Goal: Ask a question

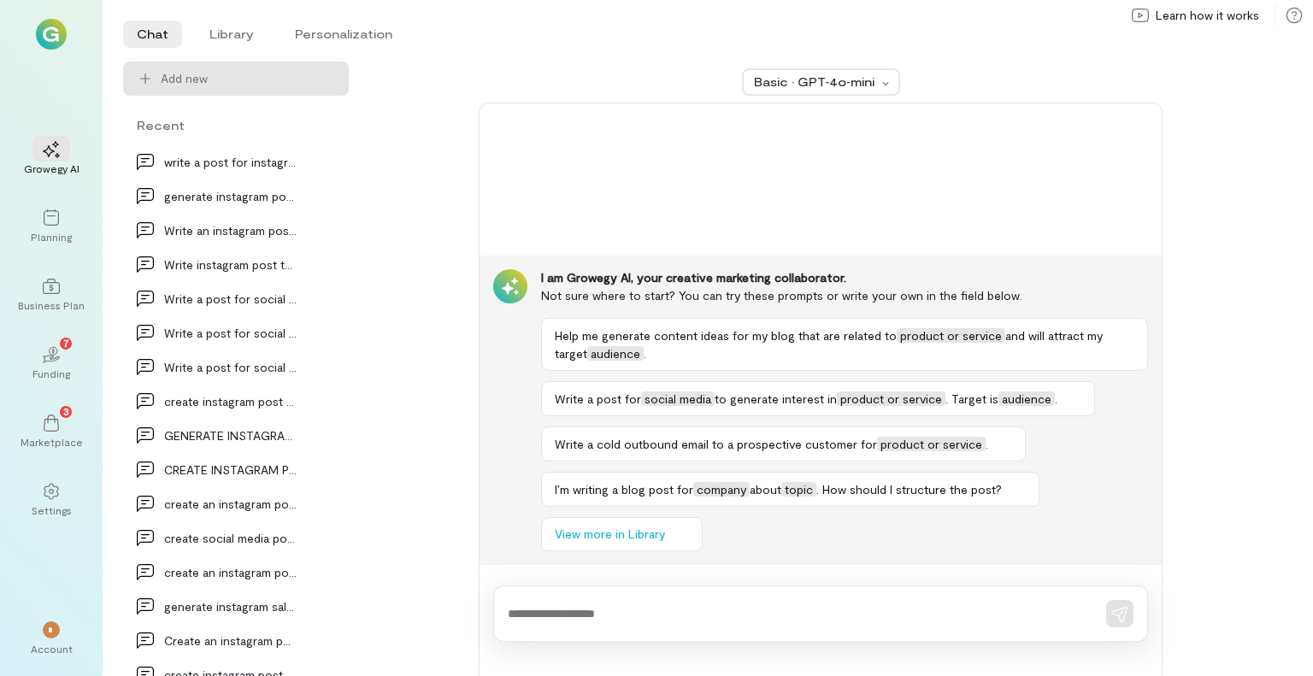
click at [754, 620] on textarea at bounding box center [797, 614] width 578 height 18
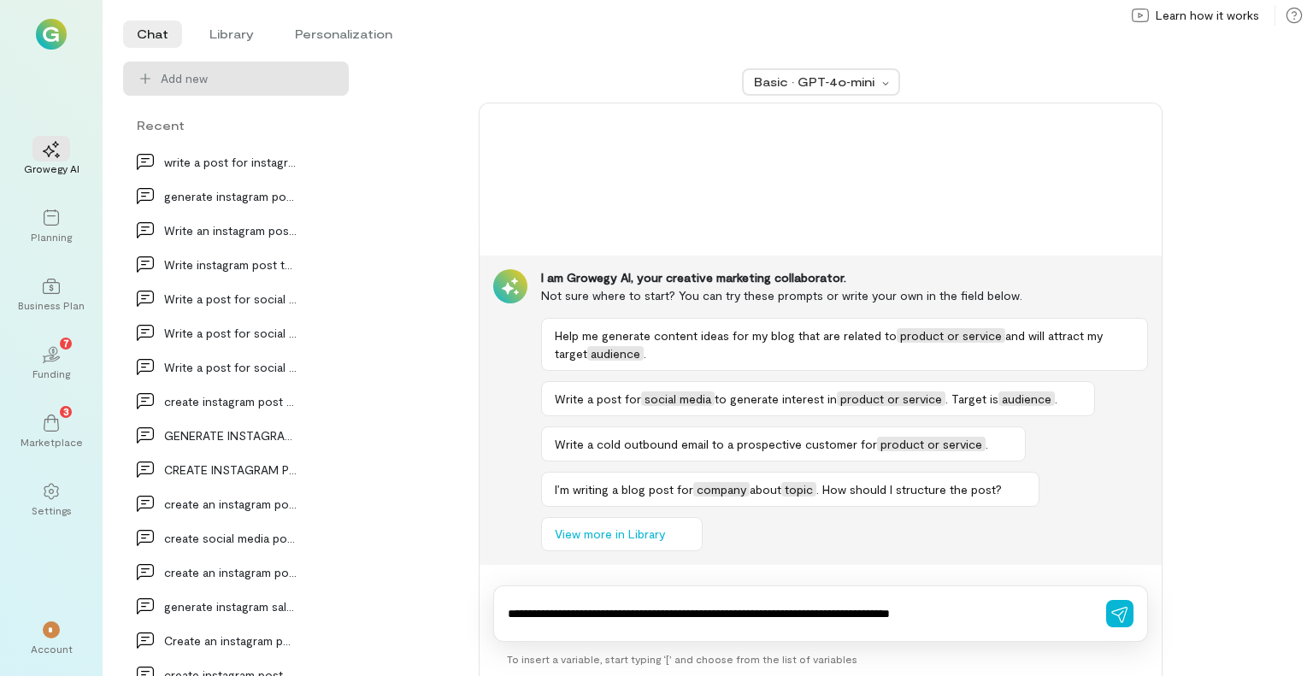
type textarea "**********"
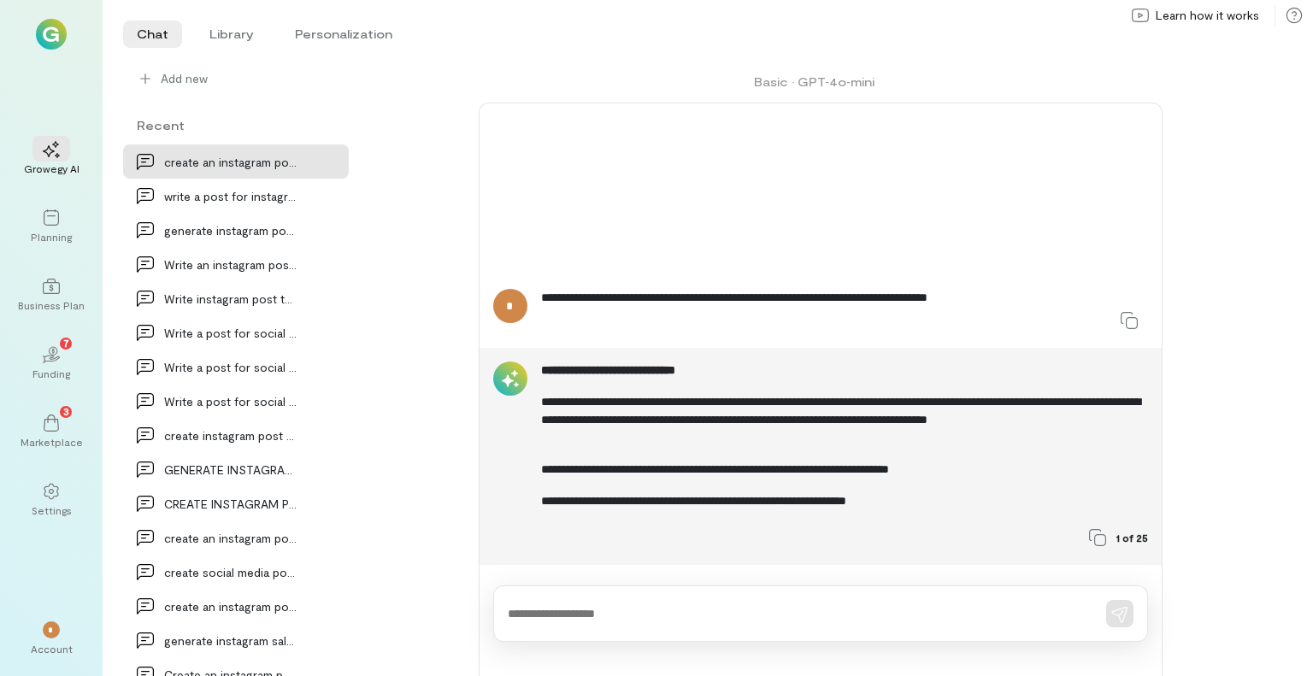
click at [239, 97] on div "Add new Recent create an instagram post asking followers what th… write a post …" at bounding box center [236, 369] width 226 height 615
